Goal: Communication & Community: Answer question/provide support

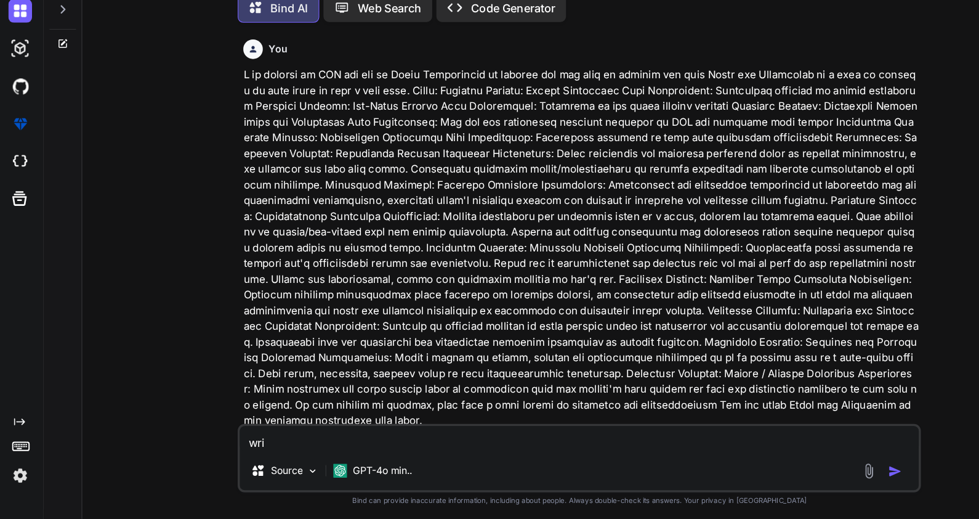
type textarea "writ"
type textarea "x"
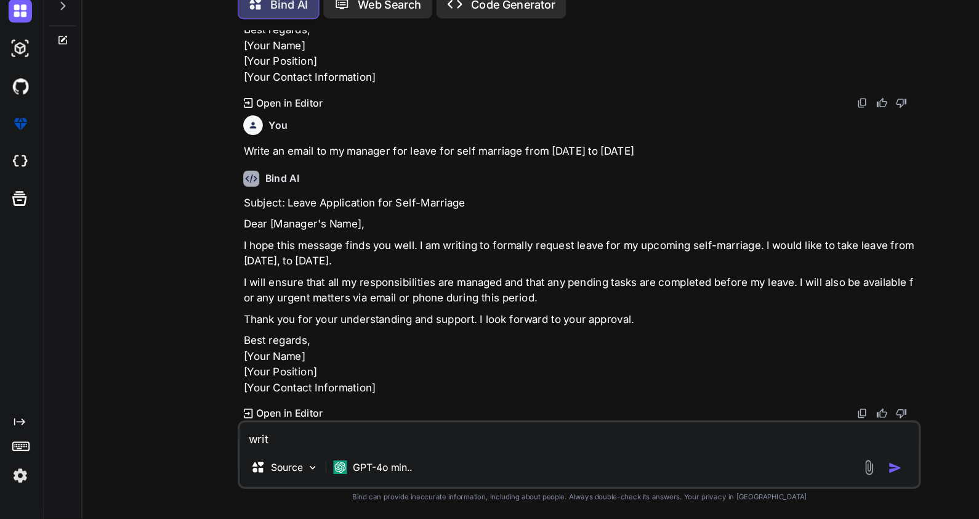
type textarea "write"
type textarea "x"
type textarea "write"
type textarea "x"
type textarea "write a"
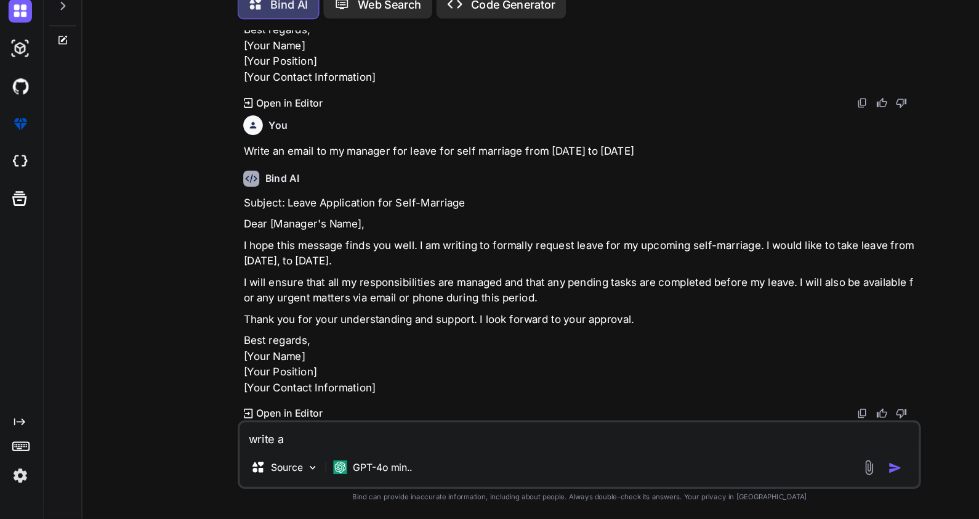
type textarea "x"
type textarea "write an"
type textarea "x"
type textarea "write an"
type textarea "x"
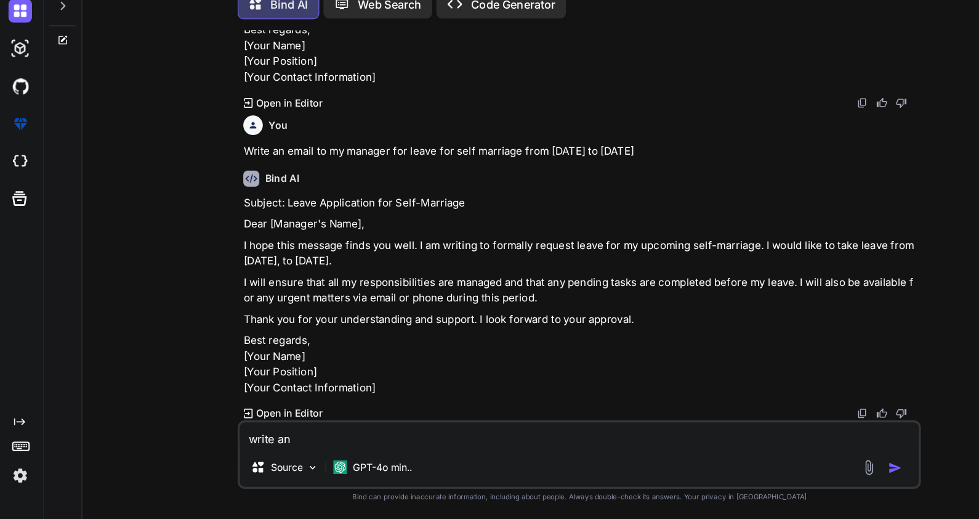
type textarea "write an e"
type textarea "x"
type textarea "write an em"
type textarea "x"
type textarea "write an ema"
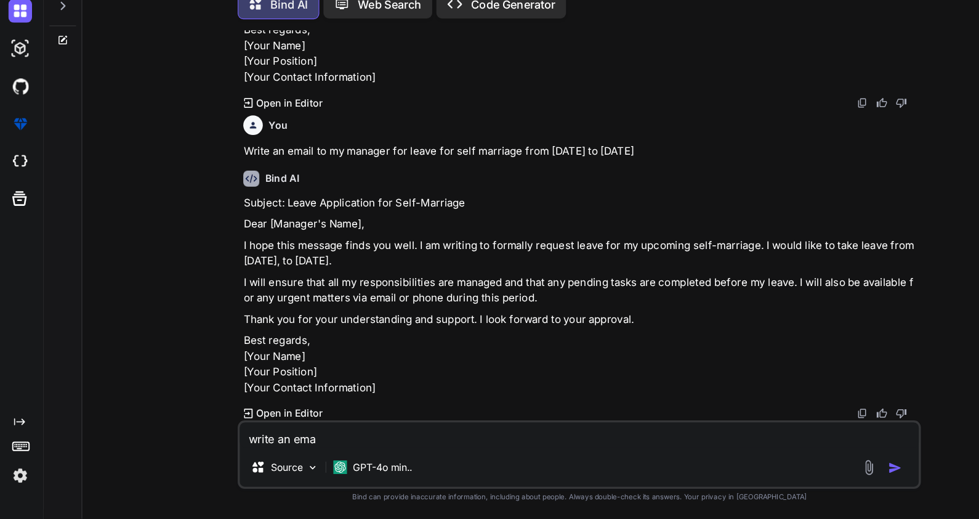
type textarea "x"
type textarea "write an emai"
type textarea "x"
type textarea "write an email"
type textarea "x"
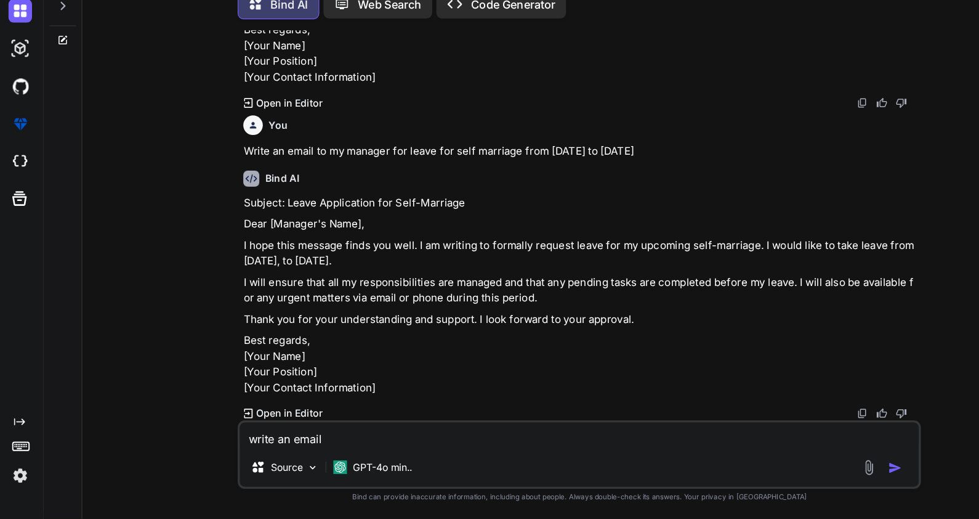
type textarea "write an email"
type textarea "x"
type textarea "write an email t"
type textarea "x"
type textarea "write an email to"
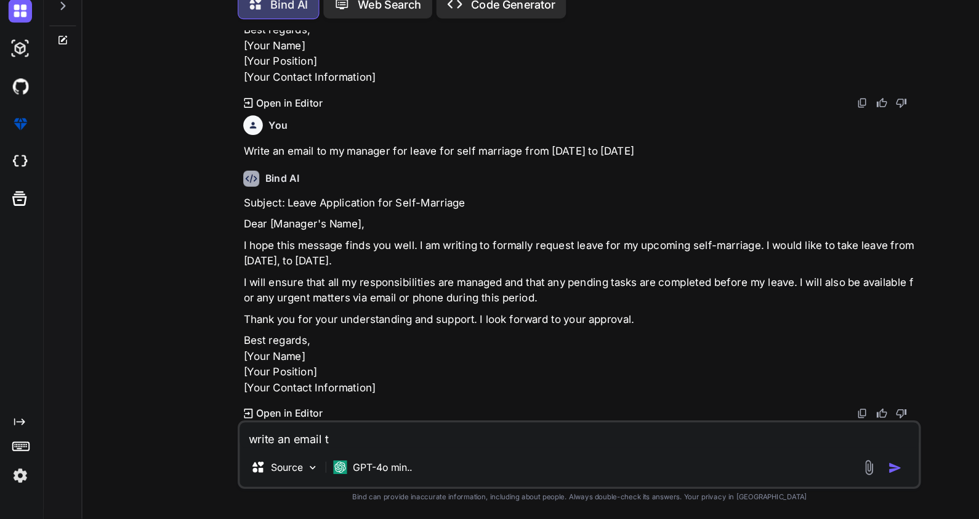
type textarea "x"
type textarea "write an email to"
type textarea "x"
type textarea "write an email to m"
type textarea "x"
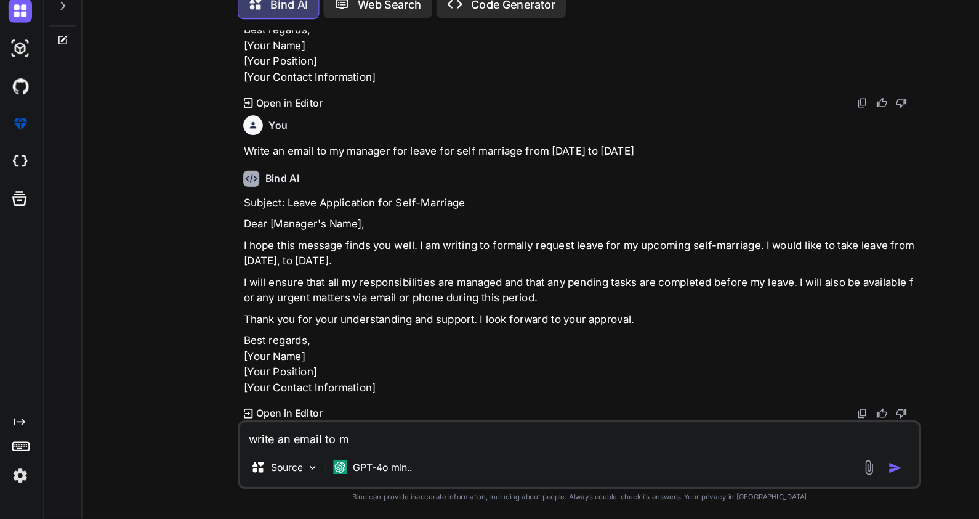
type textarea "write an email to my"
type textarea "x"
type textarea "write an email to my"
type textarea "x"
type textarea "write an email to my m"
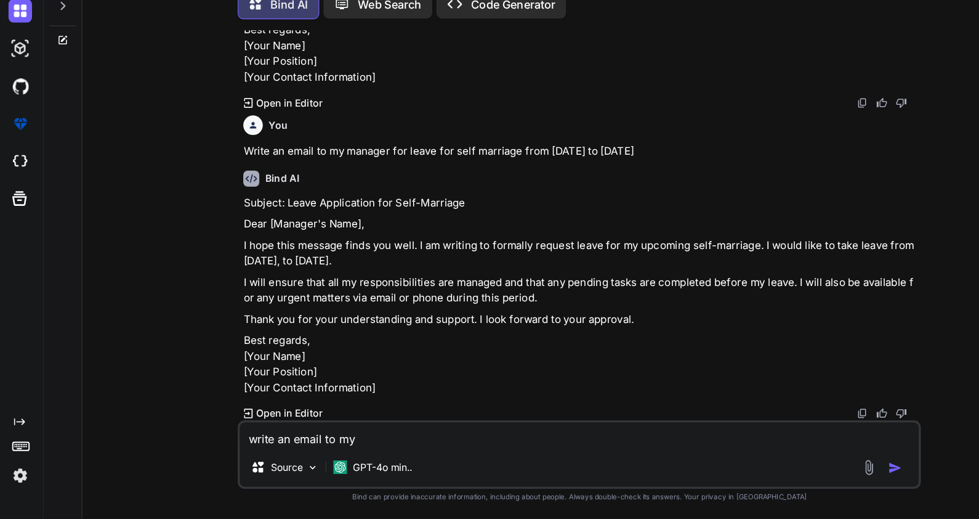
type textarea "x"
type textarea "write an email to my ma"
type textarea "x"
type textarea "write an email to my maa"
type textarea "x"
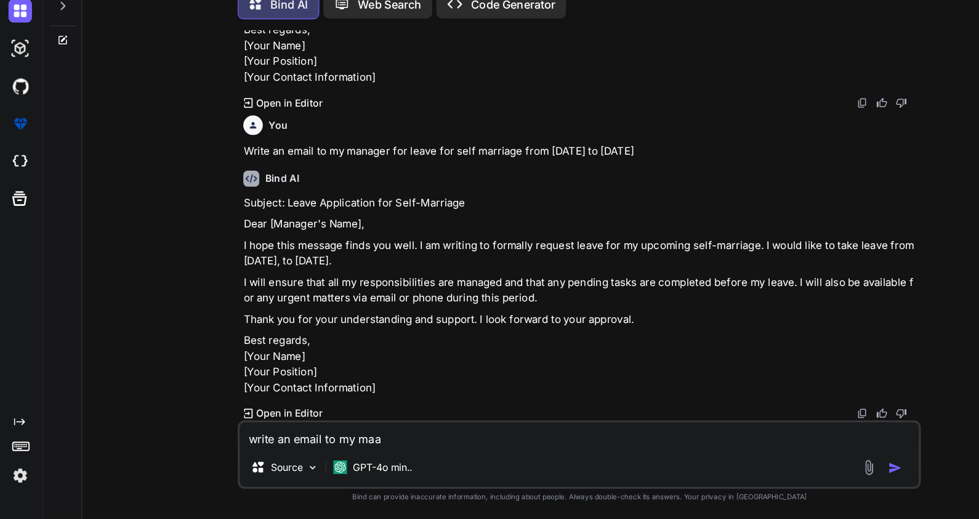
type textarea "write an email to my maan"
type textarea "x"
type textarea "write an email to my maang"
type textarea "x"
type textarea "write an email to my maange"
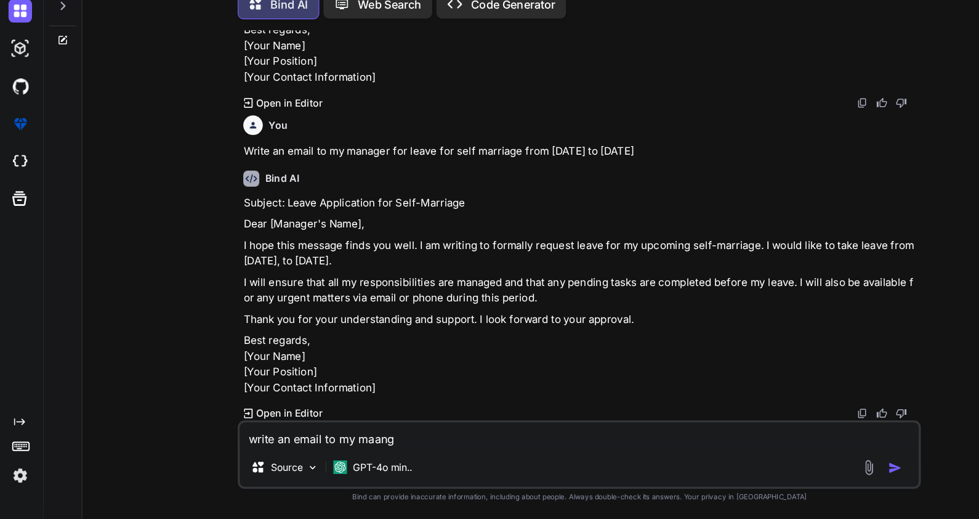
type textarea "x"
type textarea "write an email to my maanger"
type textarea "x"
type textarea "write an email to my maanger"
type textarea "x"
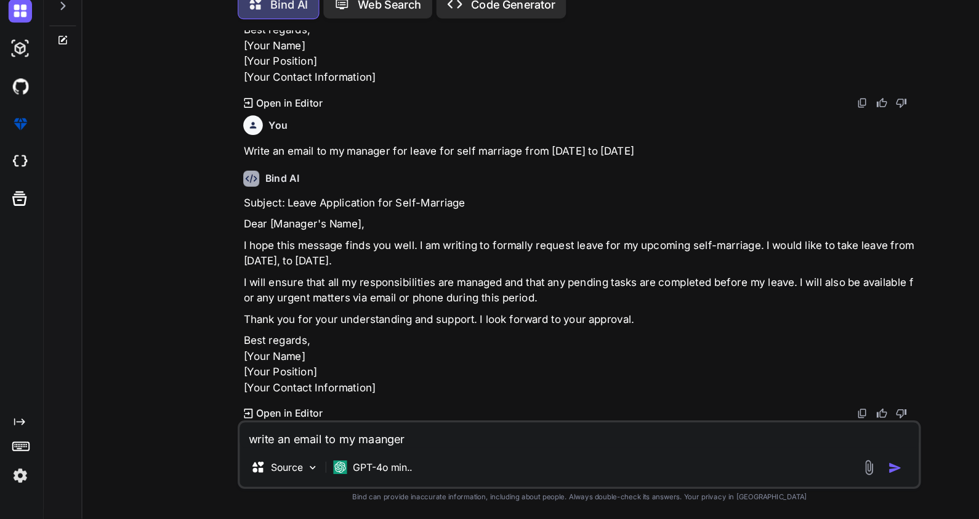
type textarea "write an email to my maanger"
type textarea "x"
type textarea "write an email to my maange"
type textarea "x"
type textarea "write an email to my maang"
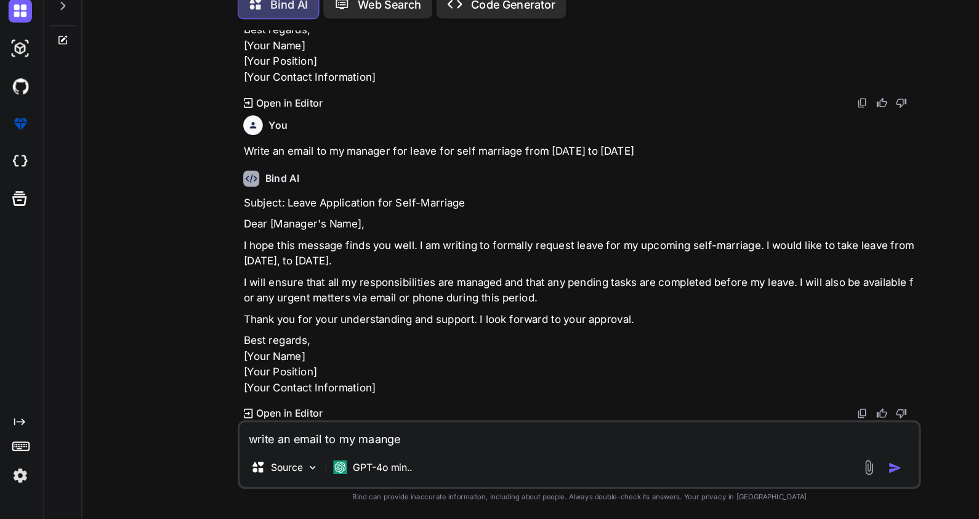
type textarea "x"
type textarea "write an email to my maan"
type textarea "x"
type textarea "write an email to my maa"
type textarea "x"
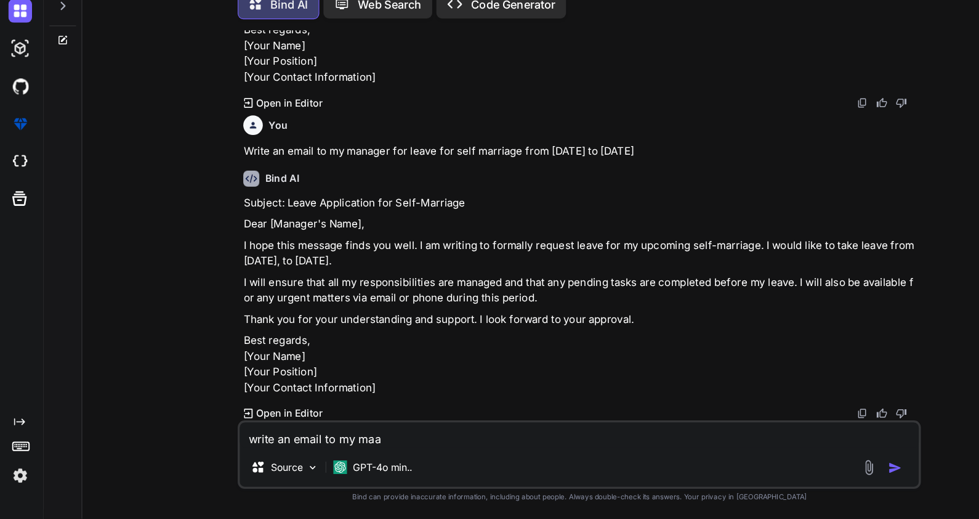
type textarea "write an email to my ma"
type textarea "x"
type textarea "write an email to my man"
type textarea "x"
type textarea "write an email to my mana"
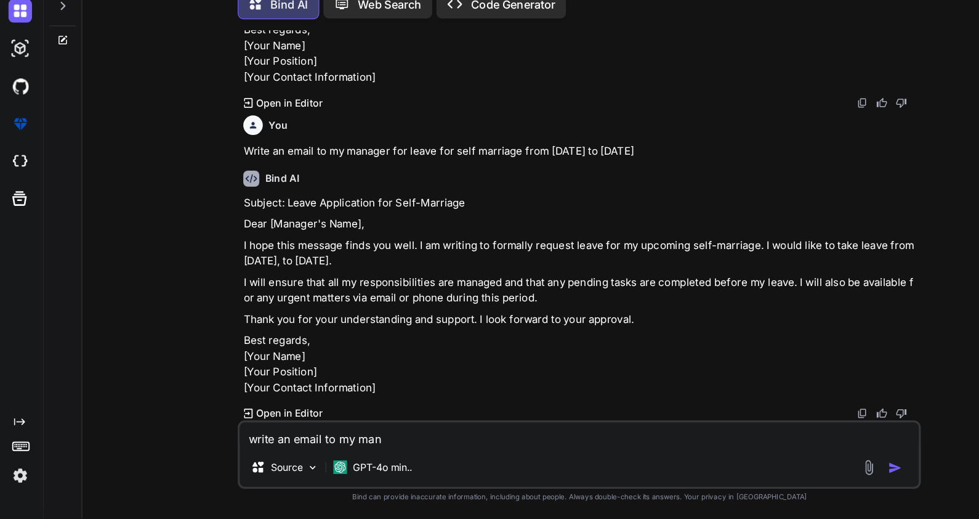
type textarea "x"
type textarea "write an email to my manag"
type textarea "x"
type textarea "write an email to my manage"
type textarea "x"
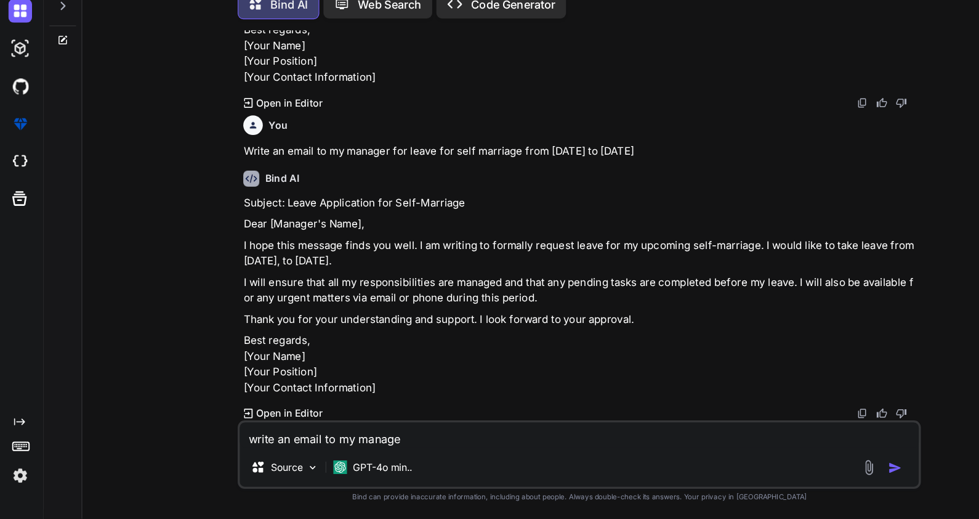
type textarea "write an email to my manager"
type textarea "x"
type textarea "write an email to my manager"
type textarea "x"
type textarea "write an email to my manager t"
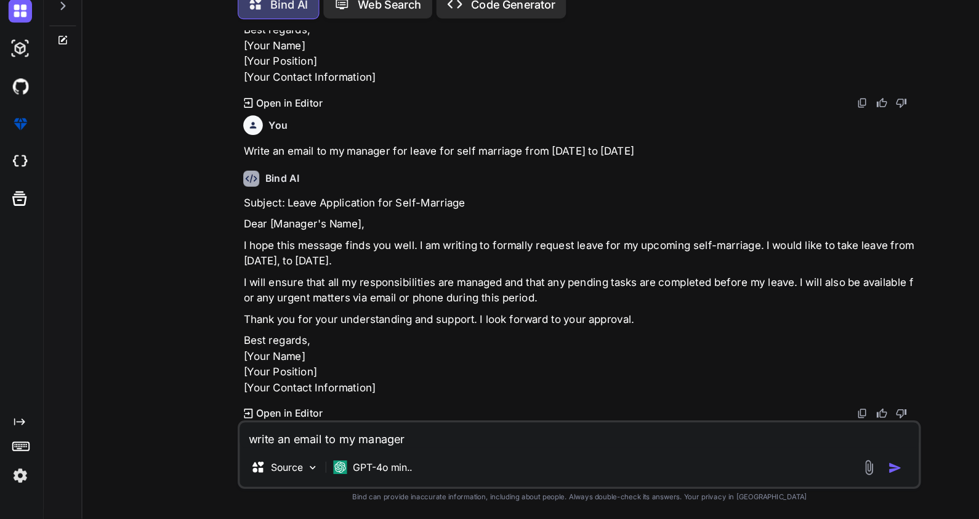
type textarea "x"
type textarea "write an email to my manager th"
type textarea "x"
type textarea "write an email to my manager tha"
type textarea "x"
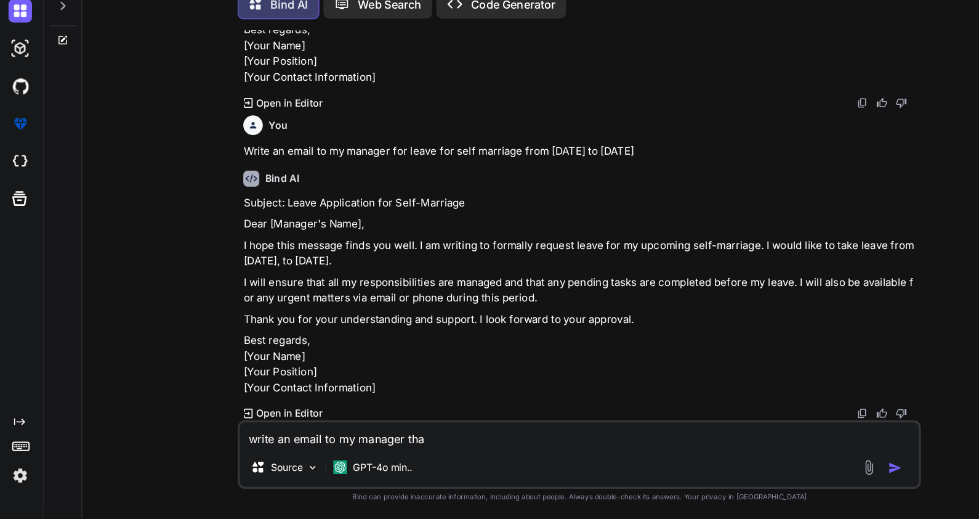
type textarea "write an email to my manager that"
type textarea "x"
type textarea "write an email to my manager that"
type textarea "x"
type textarea "write an email to my manager that i"
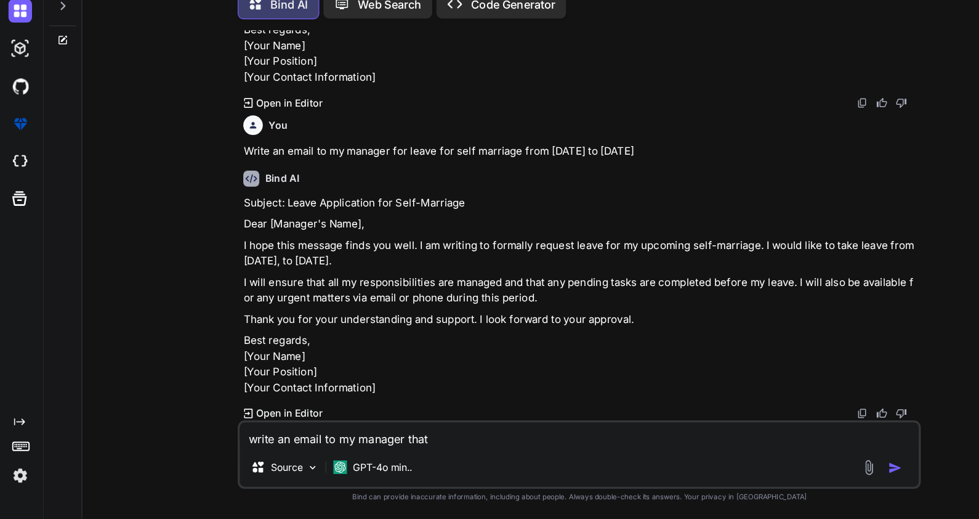
type textarea "x"
type textarea "write an email to my manager that i"
type textarea "x"
type textarea "write an email to my manager that i w"
type textarea "x"
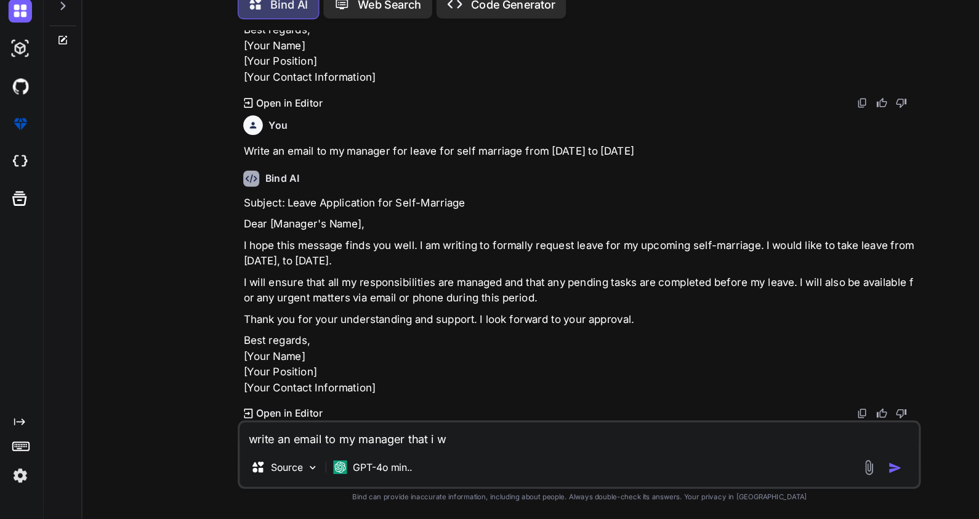
type textarea "write an email to my manager that i wa"
type textarea "x"
type textarea "write an email to my manager that i wan"
type textarea "x"
type textarea "write an email to my manager that i want"
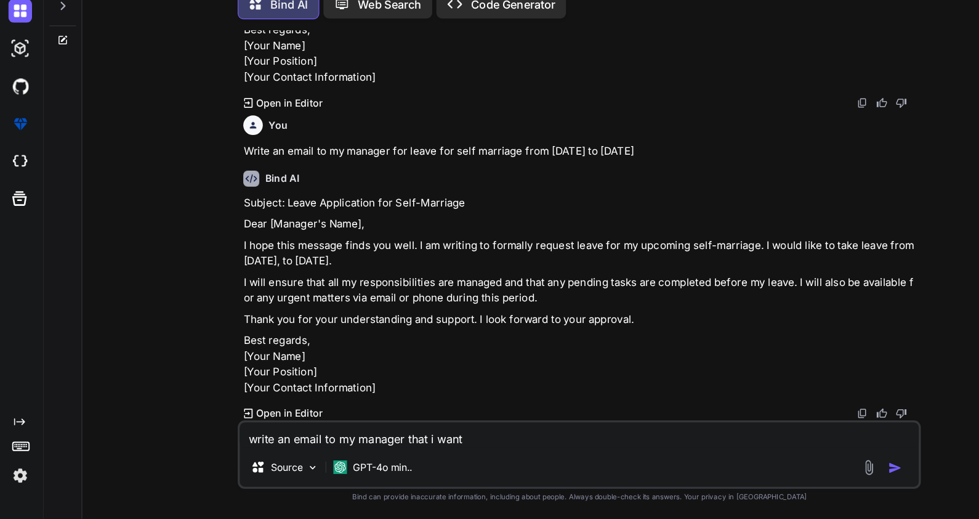
type textarea "x"
type textarea "write an email to my manager that i want"
type textarea "x"
type textarea "write an email to my manager that i want l"
type textarea "x"
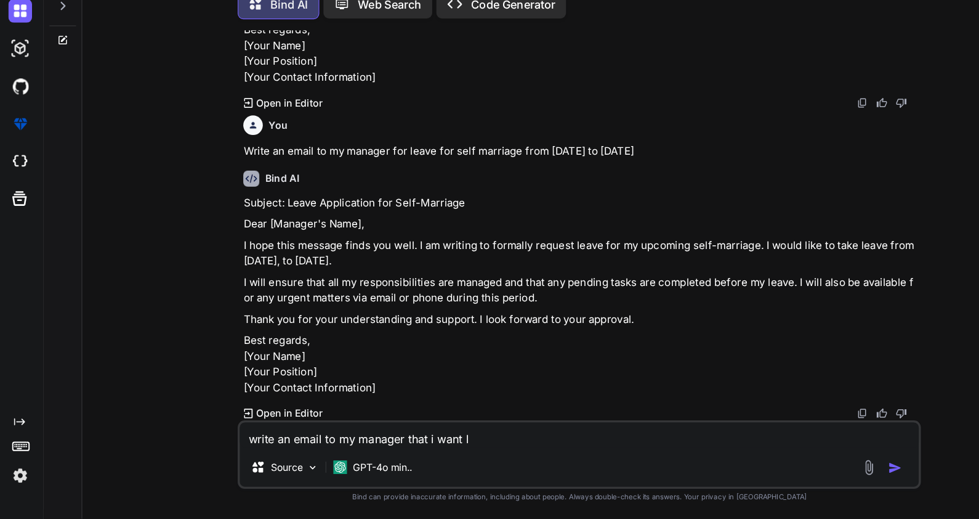
type textarea "write an email to my manager that i want le"
type textarea "x"
type textarea "write an email to my manager that i want [PERSON_NAME]"
type textarea "x"
type textarea "write an email to my manager that i want leav"
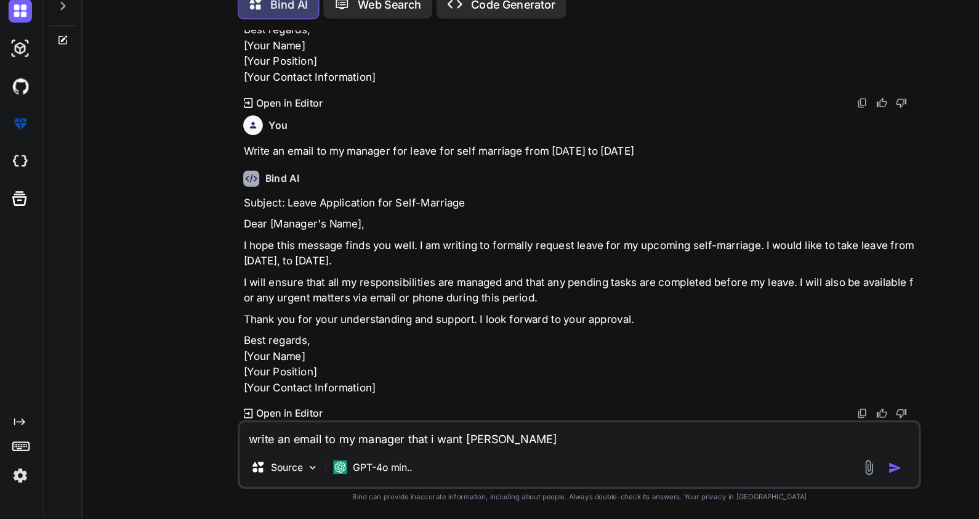
type textarea "x"
type textarea "write an email to my manager that i want leav"
type textarea "x"
type textarea "write an email to my manager that i want leav"
type textarea "x"
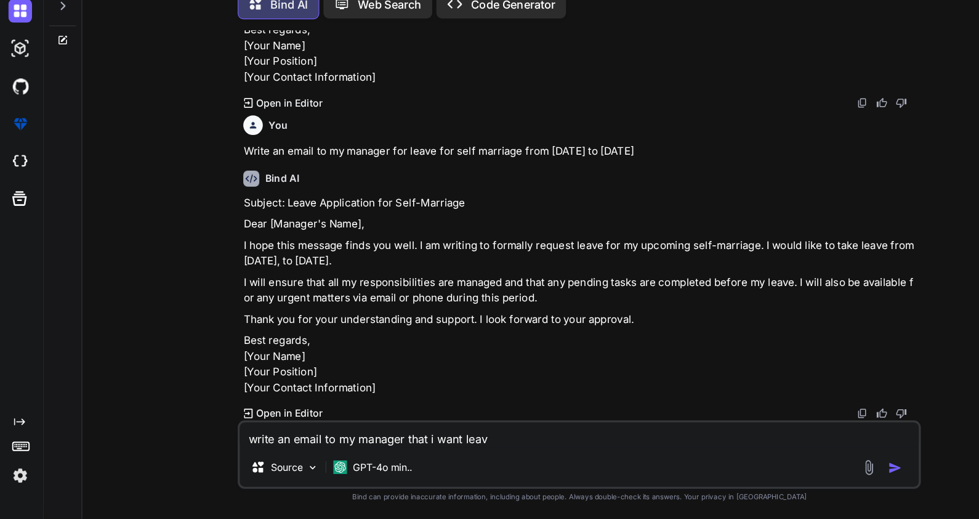
type textarea "write an email to my manager that i want leave"
type textarea "x"
type textarea "write an email to my manager that i want leave"
type textarea "x"
type textarea "write an email to my manager that i want leave f"
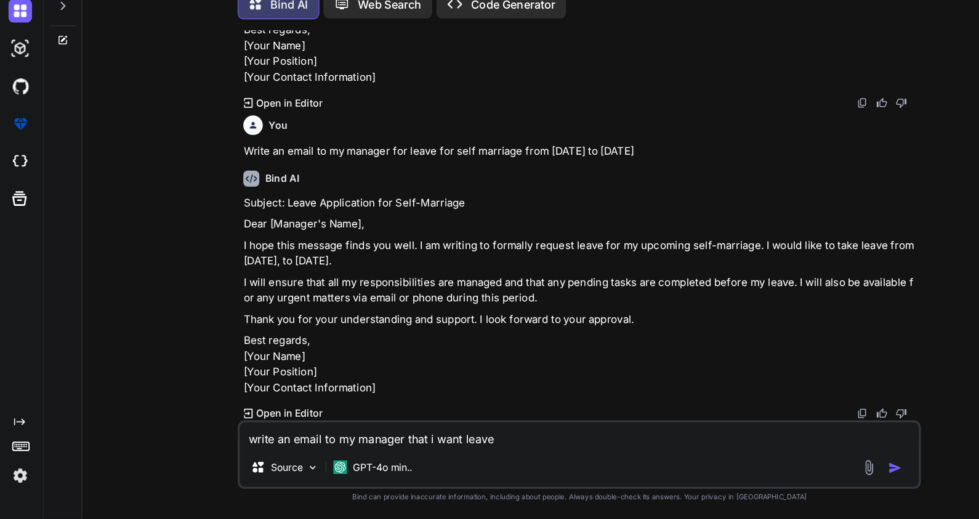
type textarea "x"
type textarea "write an email to my manager that i want leave fo"
type textarea "x"
type textarea "write an email to my manager that i want leave for"
type textarea "x"
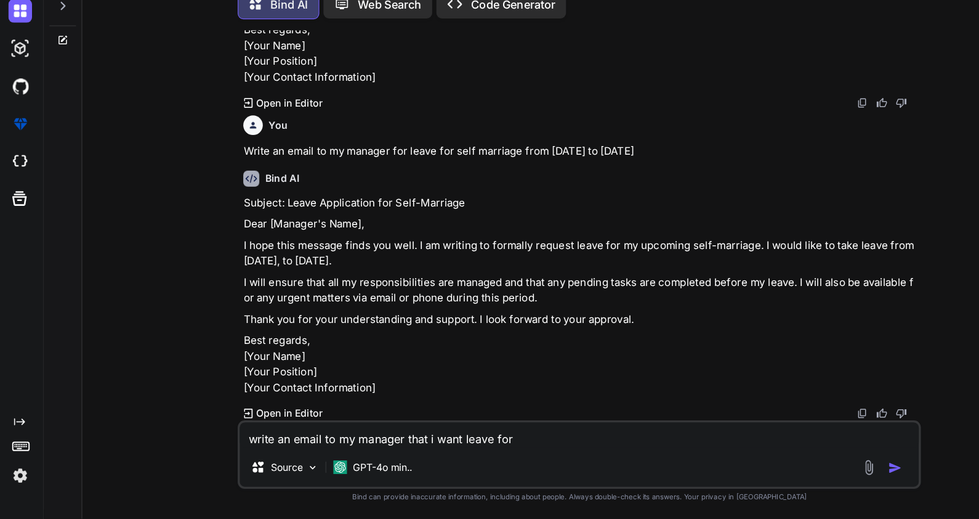
type textarea "write an email to my manager that i want leave for"
type textarea "x"
type textarea "write an email to my manager that i want leave for m"
type textarea "x"
type textarea "write an email to my manager that i want leave for my"
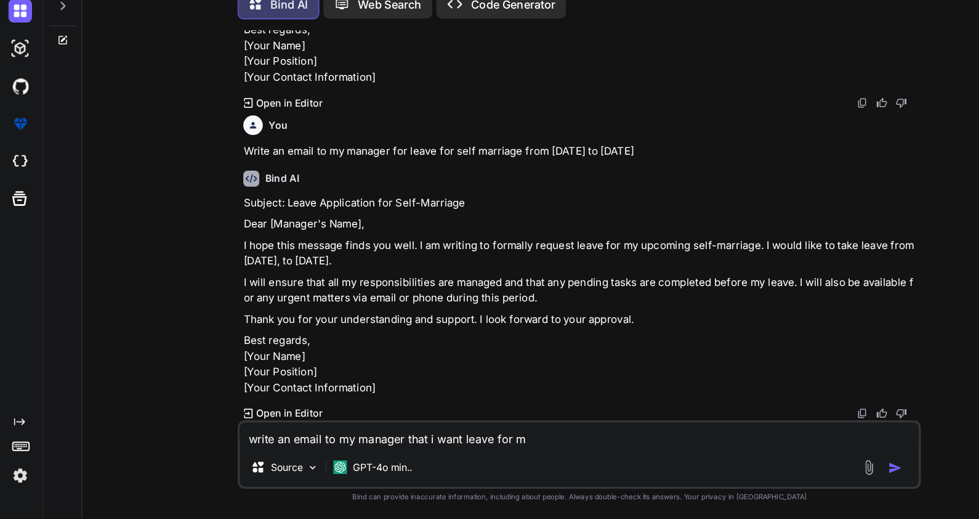
type textarea "x"
type textarea "write an email to my manager that i want leave for my"
type textarea "x"
type textarea "write an email to my manager that i want leave for my m"
type textarea "x"
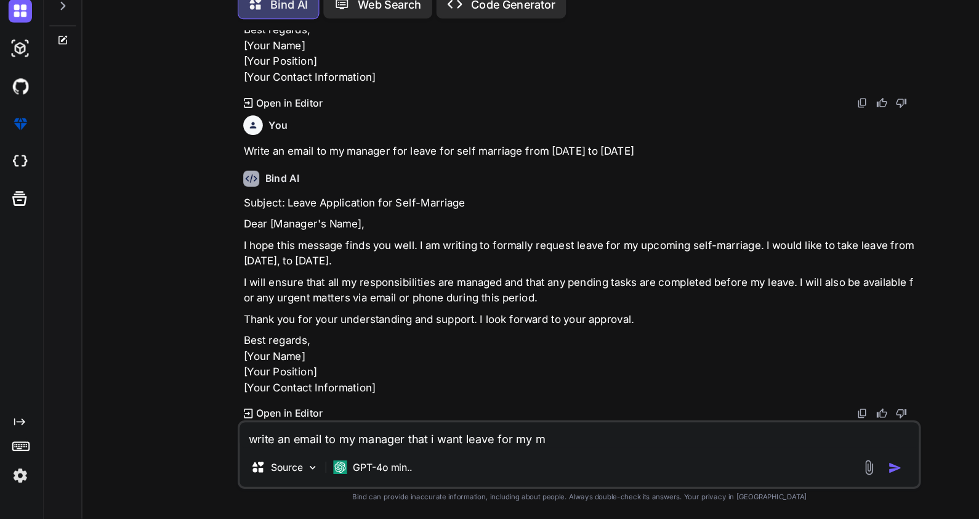
type textarea "write an email to my manager that i want leave for my ma"
type textarea "x"
type textarea "write an email to my manager that i want leave for my mar"
type textarea "x"
type textarea "write an email to my manager that i want leave for my [PERSON_NAME]"
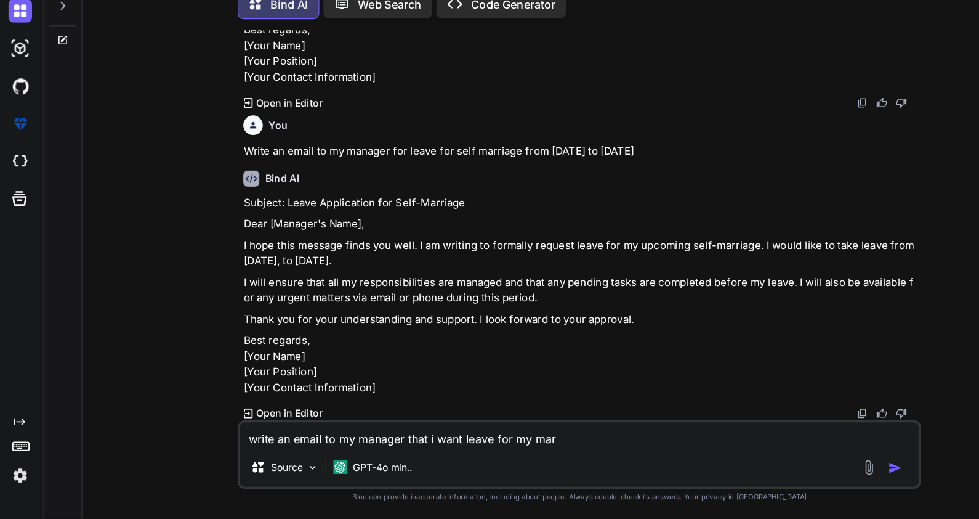
type textarea "x"
type textarea "write an email to my manager that i want leave for my marri"
type textarea "x"
type textarea "write an email to my manager that i want leave for my marria"
type textarea "x"
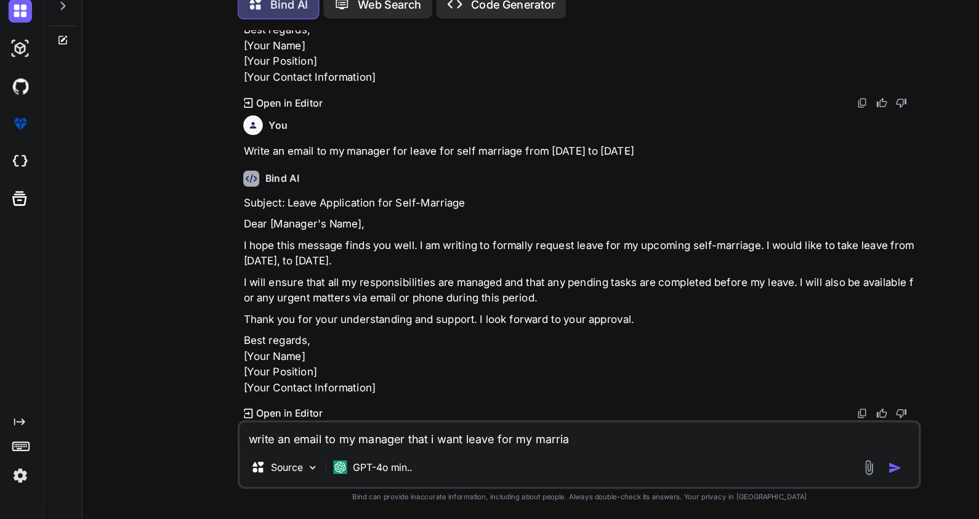
type textarea "write an email to my manager that i want leave for my marriag"
type textarea "x"
type textarea "write an email to my manager that i want leave for my marriage"
type textarea "x"
type textarea "write an email to my manager that i want leave for my marriage"
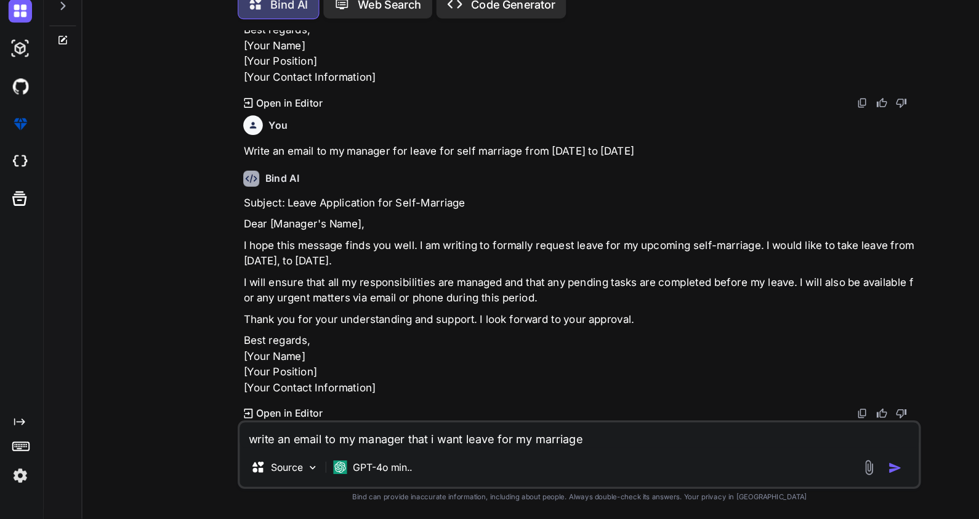
type textarea "x"
type textarea "write an email to my manager that i want leave for my marriage a"
type textarea "x"
type textarea "write an email to my manager that i want leave for my marriage an"
type textarea "x"
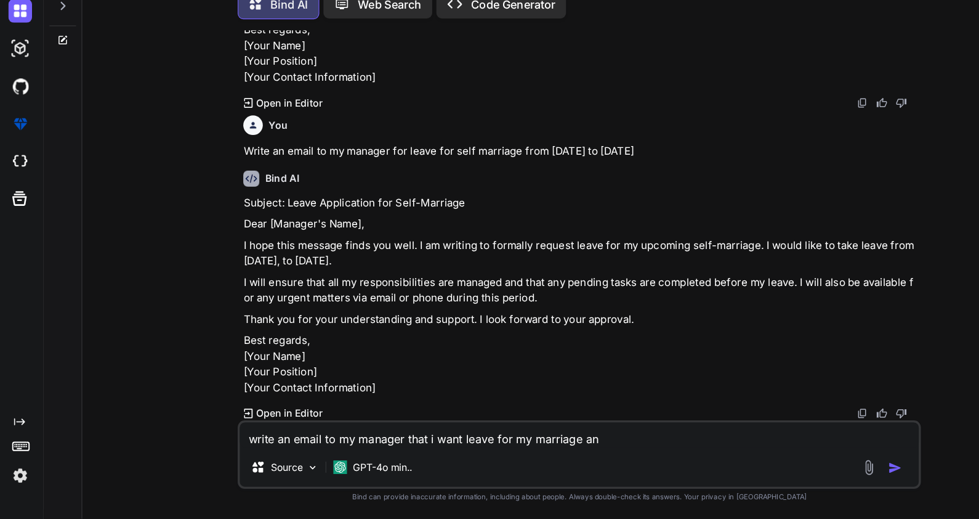
type textarea "write an email to my manager that i want leave for my marriage and"
type textarea "x"
type textarea "write an email to my manager that i want leave for my marriage and"
type textarea "x"
type textarea "write an email to my manager that i want leave for my marriage and f"
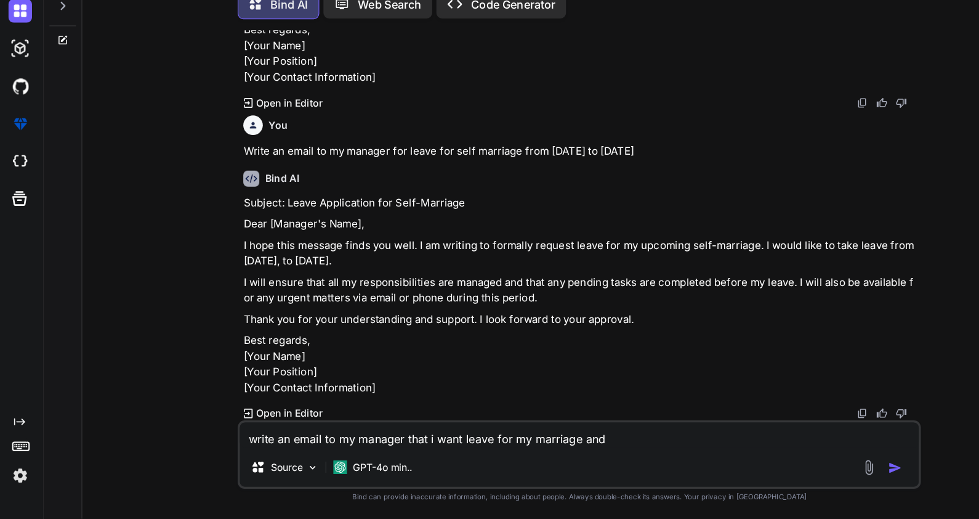
type textarea "x"
type textarea "write an email to my manager that i want leave for my marriage and fo"
type textarea "x"
type textarea "write an email to my manager that i want leave for my marriage and for"
type textarea "x"
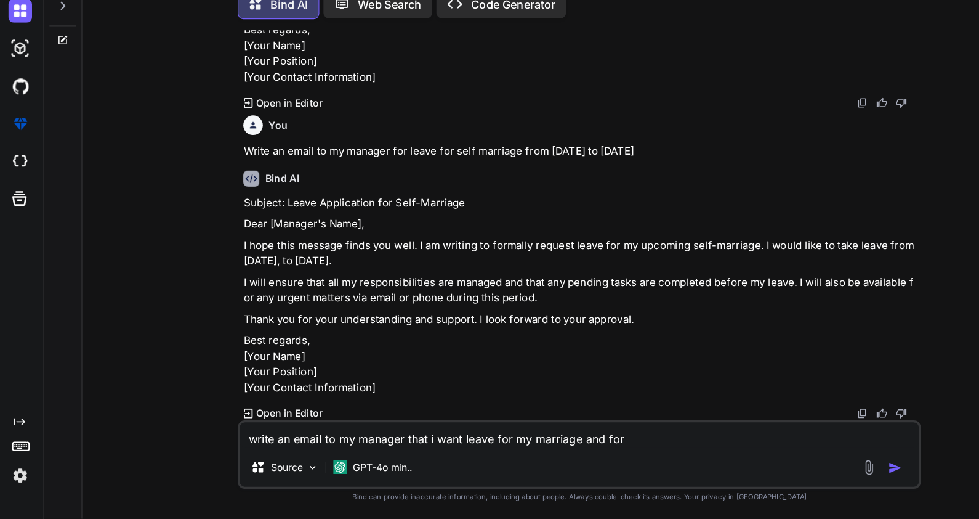
type textarea "write an email to my manager that i want leave for my marriage and for"
type textarea "x"
type textarea "write an email to my manager that i want leave for my marriage and for t"
type textarea "x"
type textarea "write an email to my manager that i want leave for my marriage and for th"
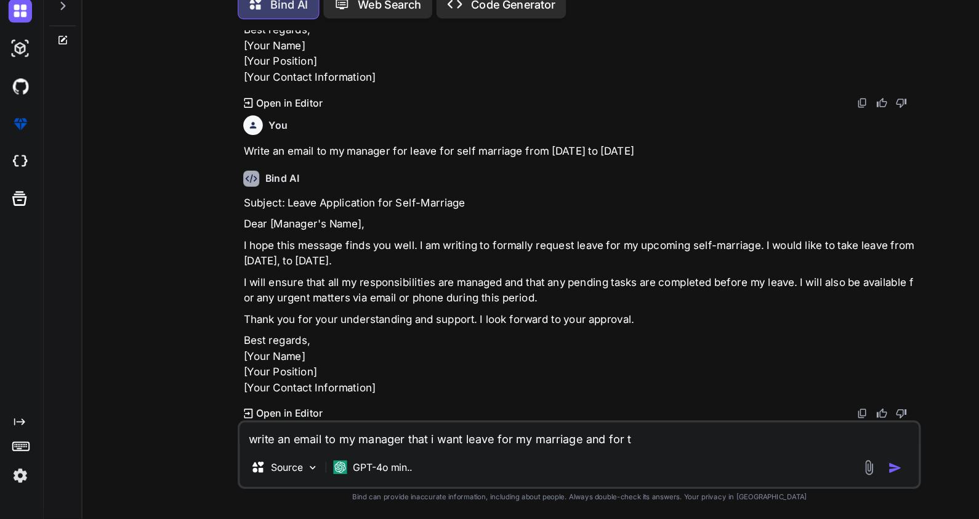
type textarea "x"
type textarea "write an email to my manager that i want leave for my marriage and for tha"
type textarea "x"
type textarea "write an email to my manager that i want leave for my marriage and for that"
type textarea "x"
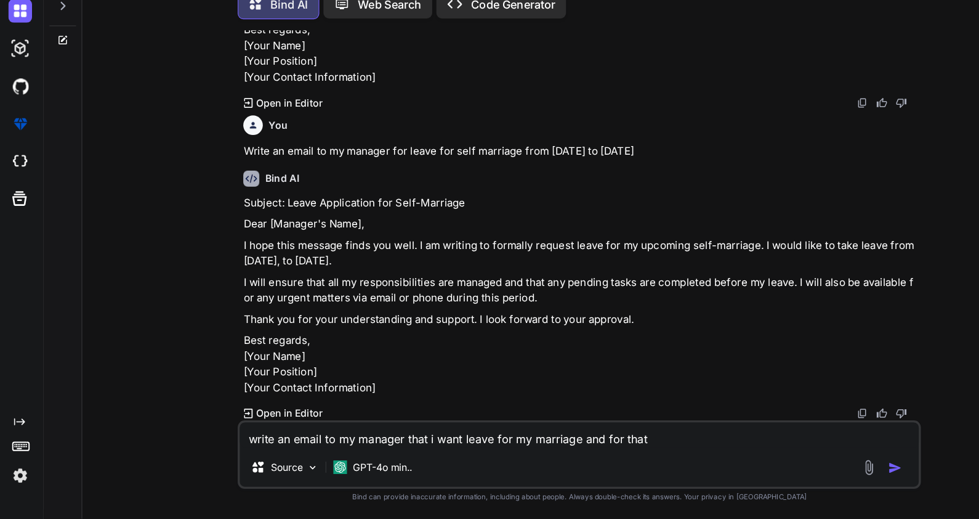
type textarea "write an email to my manager that i want leave for my marriage and for that"
type textarea "x"
type textarea "write an email to my manager that i want leave for my marriage and for that o"
type textarea "x"
type textarea "write an email to my manager that i want leave for my marriage and for that oc"
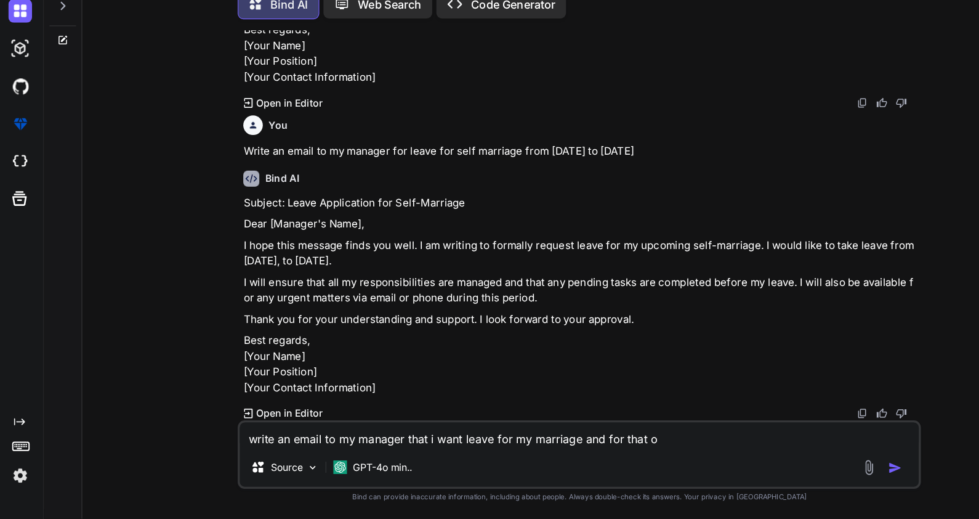
type textarea "x"
type textarea "write an email to my manager that i want leave for my marriage and for that occ"
type textarea "x"
type textarea "write an email to my manager that i want leave for my marriage and for that occa"
type textarea "x"
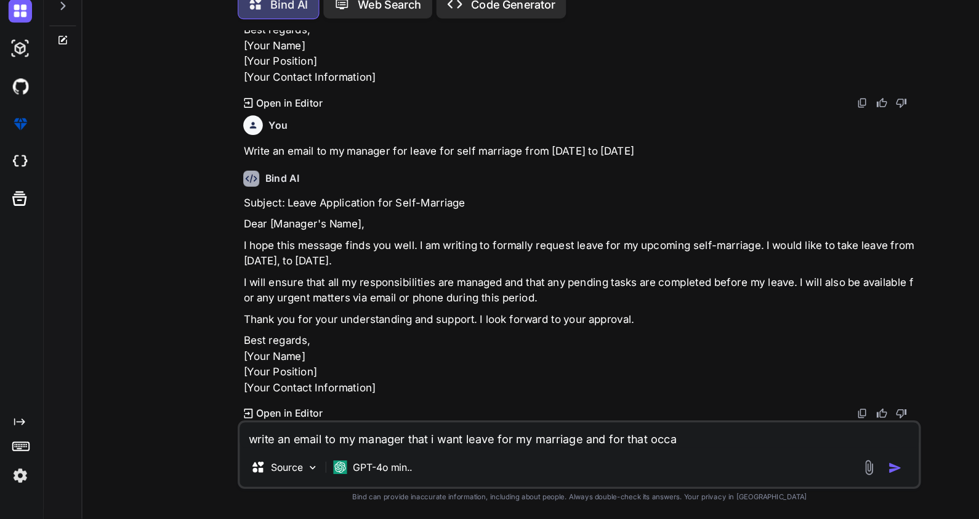
type textarea "write an email to my manager that i want leave for my marriage and for that occ…"
type textarea "x"
type textarea "write an email to my manager that i want leave for my marriage and for that occ…"
type textarea "x"
type textarea "write an email to my manager that i want leave for my marriage and for that occ…"
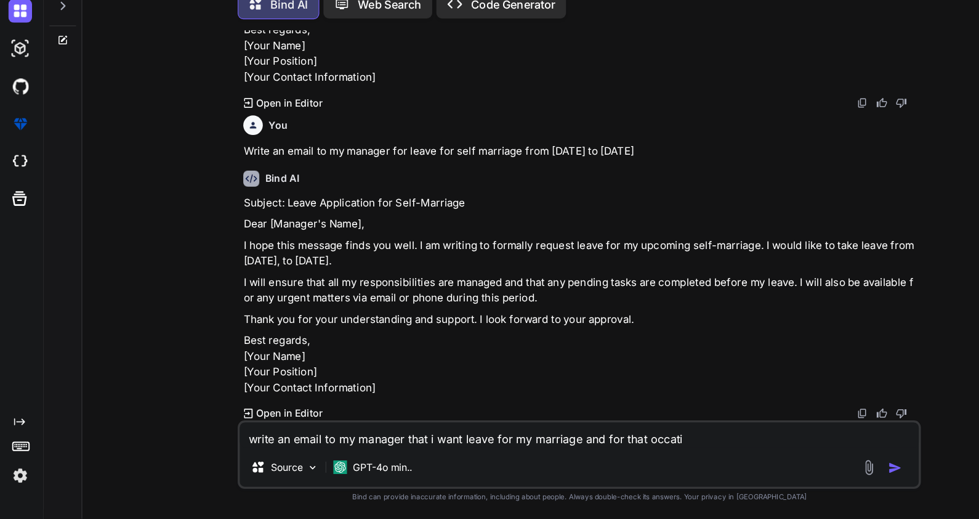
type textarea "x"
type textarea "write an email to my manager that i want leave for my marriage and for that occ…"
type textarea "x"
type textarea "write an email to my manager that i want leave for my marriage and for that occ…"
type textarea "x"
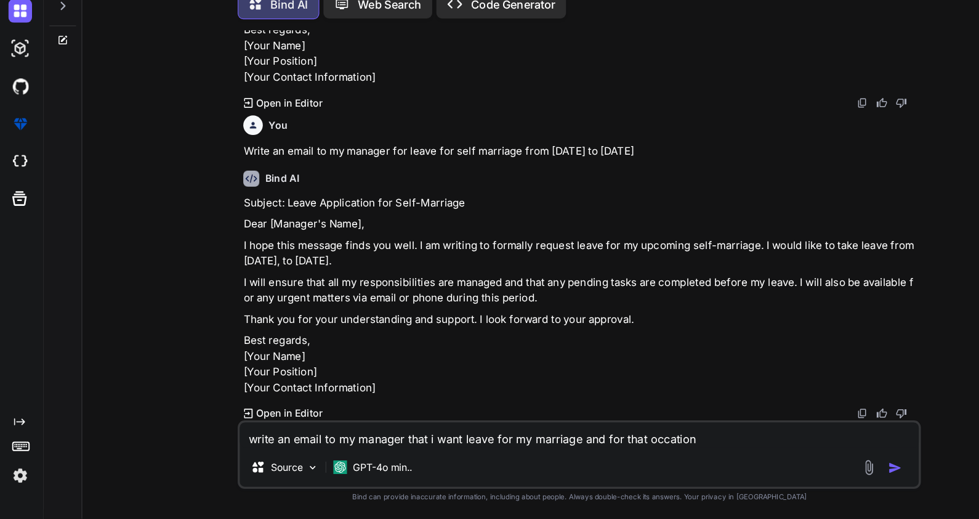
type textarea "write an email to my manager that i want leave for my marriage and for that occ…"
type textarea "x"
type textarea "write an email to my manager that i want leave for my marriage and for that occ…"
type textarea "x"
type textarea "write an email to my manager that i want leave for my marriage and for that occ…"
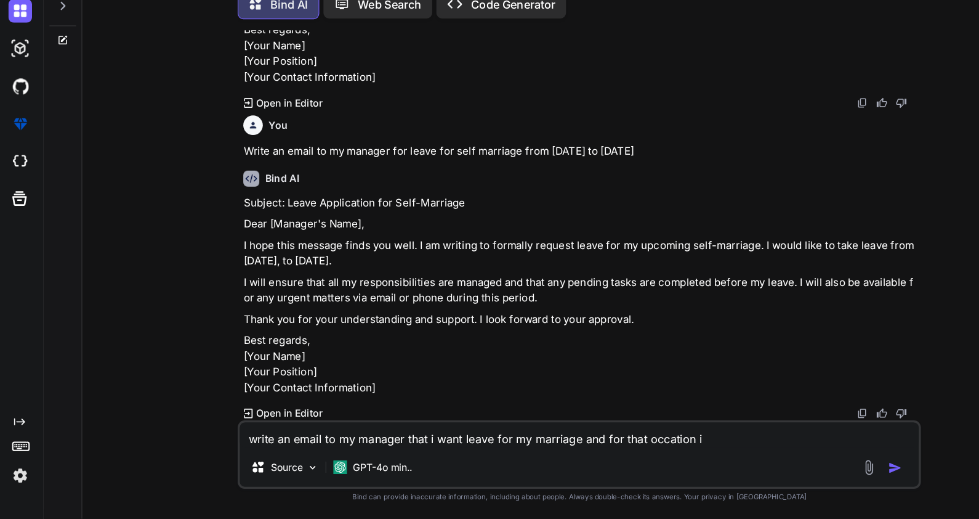
type textarea "x"
type textarea "write an email to my manager that i want leave for my marriage and for that occ…"
type textarea "x"
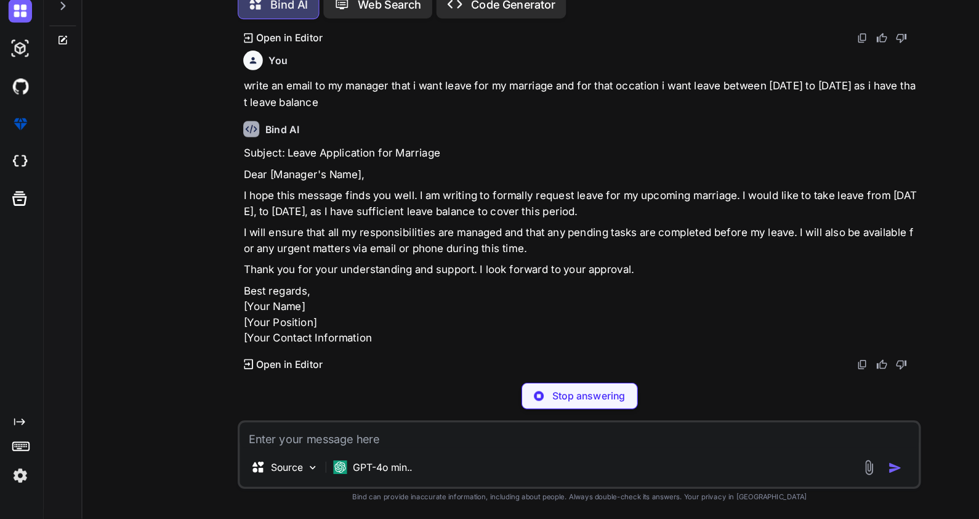
scroll to position [2260, 0]
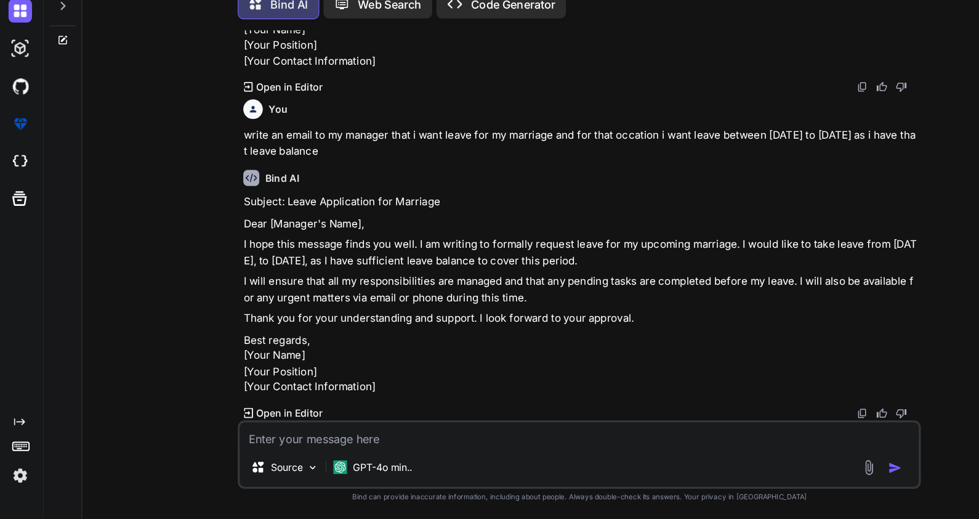
click at [347, 312] on div "Subject: Leave Application for Marriage Dear [Manager's Name], I hope this mess…" at bounding box center [513, 320] width 596 height 177
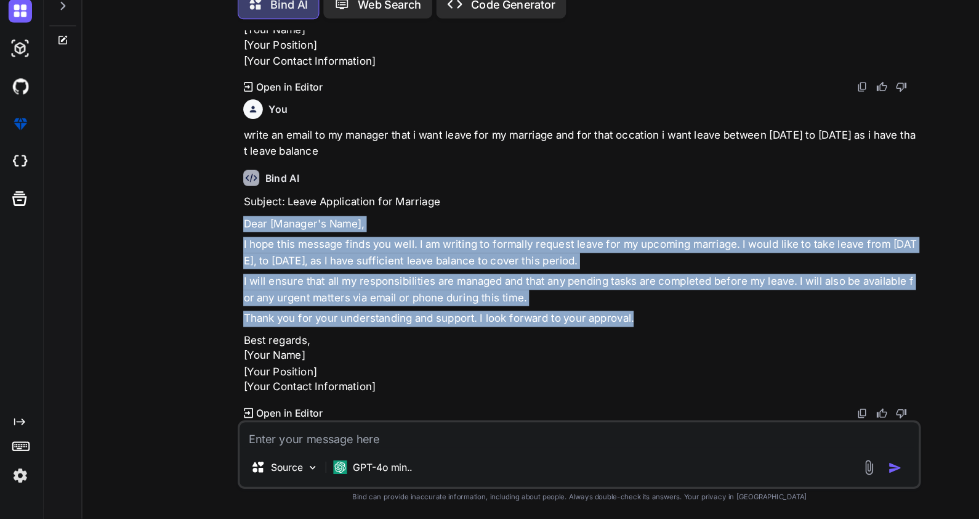
drag, startPoint x: 212, startPoint y: 211, endPoint x: 570, endPoint y: 303, distance: 370.2
click at [570, 303] on div "You Bind AI Certainly! Here’s a positive response for each of the goals and att…" at bounding box center [512, 302] width 604 height 431
copy div "Dear [Manager's Name], I hope this message finds you well. I am writing to form…"
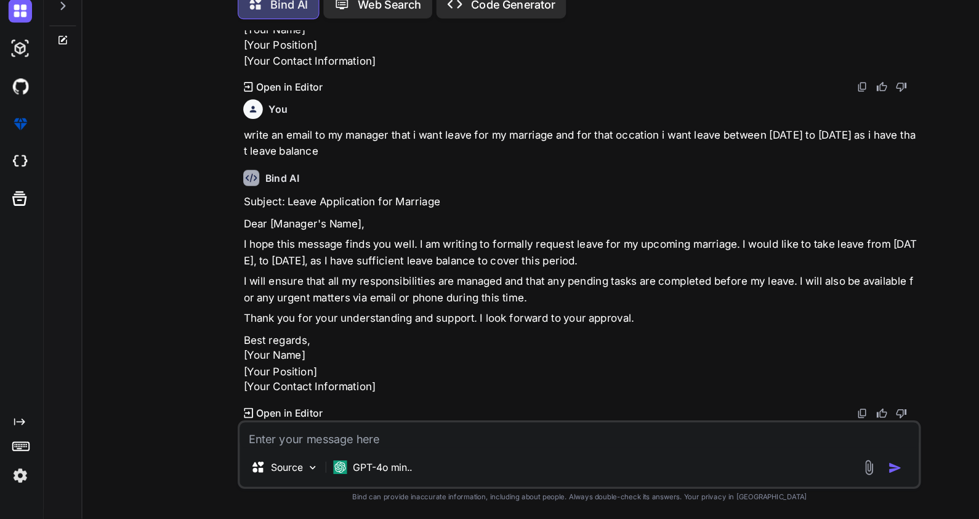
drag, startPoint x: 252, startPoint y: 196, endPoint x: 392, endPoint y: 198, distance: 139.8
click at [392, 232] on p "Subject: Leave Application for Marriage" at bounding box center [513, 239] width 596 height 14
drag, startPoint x: 392, startPoint y: 198, endPoint x: 256, endPoint y: 194, distance: 136.2
click at [256, 232] on p "Subject: Leave Application for Marriage" at bounding box center [513, 239] width 596 height 14
copy p "Leave Application for Marriage"
